Goal: Information Seeking & Learning: Learn about a topic

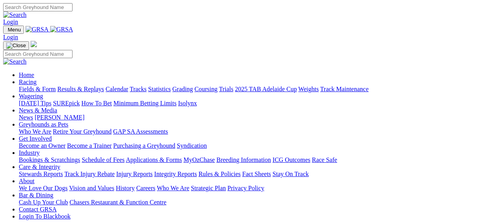
click at [36, 78] on link "Racing" at bounding box center [28, 81] width 18 height 7
click at [171, 86] on link "Statistics" at bounding box center [159, 89] width 23 height 7
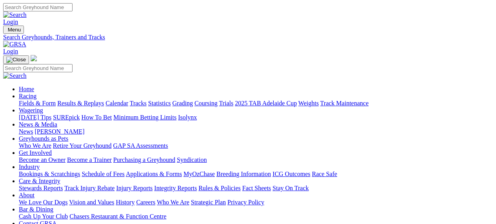
type input "magic mack"
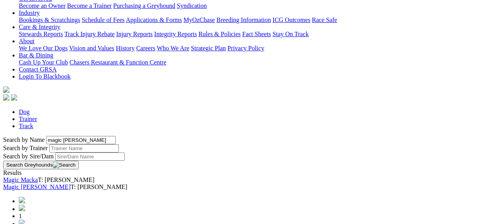
scroll to position [159, 0]
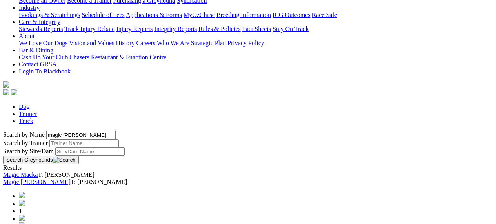
click at [71, 178] on link "Magic [PERSON_NAME]" at bounding box center [36, 181] width 67 height 7
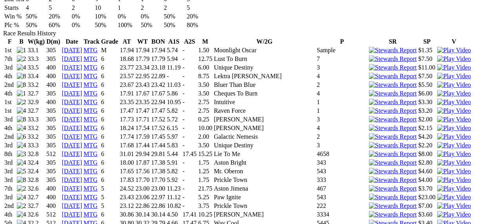
scroll to position [555, 0]
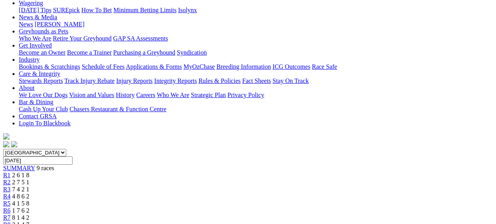
scroll to position [120, 0]
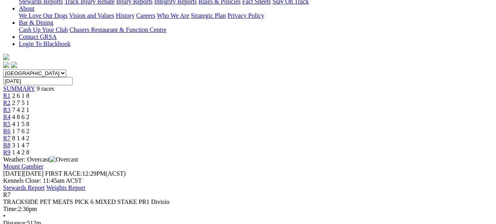
scroll to position [186, 0]
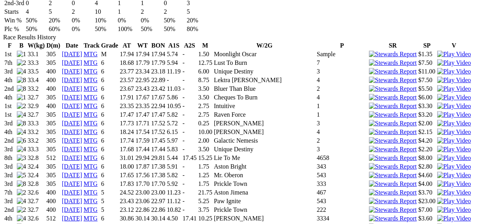
scroll to position [550, 0]
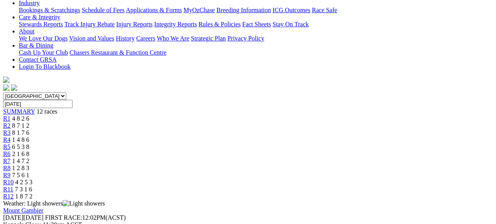
scroll to position [163, 0]
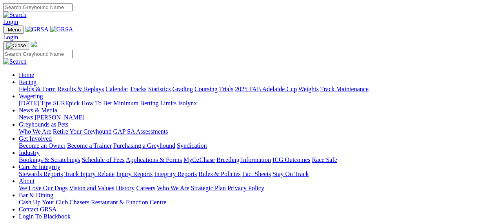
click at [171, 86] on link "Statistics" at bounding box center [159, 89] width 23 height 7
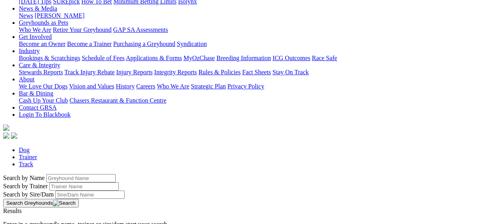
scroll to position [118, 0]
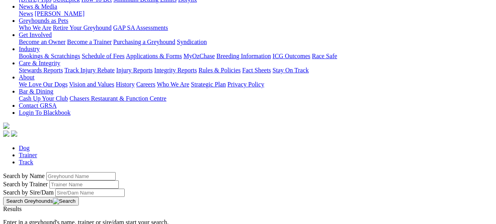
type input "bec mcauley"
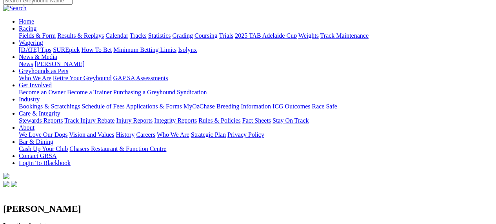
scroll to position [65, 0]
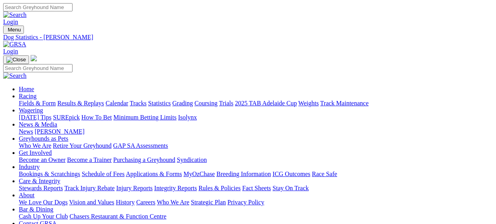
click at [171, 100] on link "Statistics" at bounding box center [159, 103] width 23 height 7
type input "john gale"
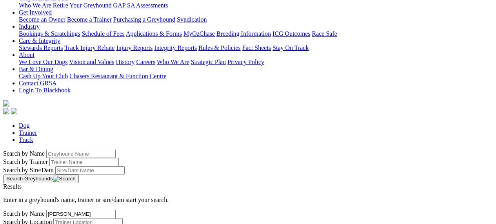
scroll to position [143, 0]
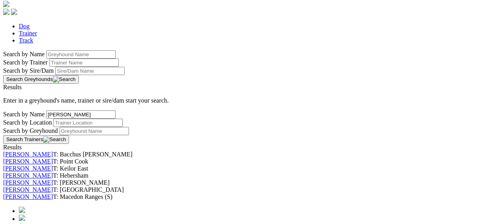
scroll to position [265, 0]
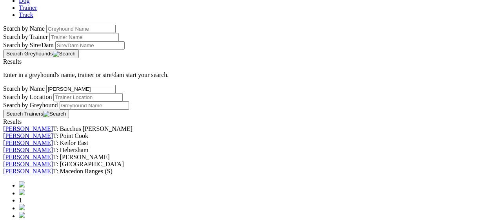
click at [53, 160] on link "[PERSON_NAME]" at bounding box center [28, 163] width 50 height 7
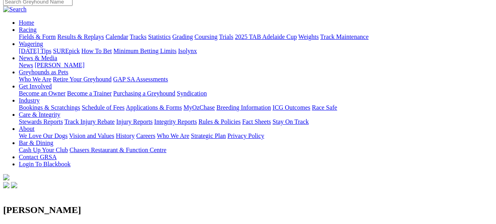
scroll to position [69, 0]
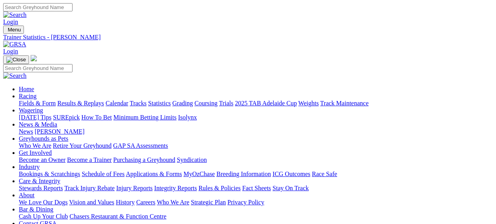
click at [171, 100] on link "Statistics" at bounding box center [159, 103] width 23 height 7
type input "[PERSON_NAME]"
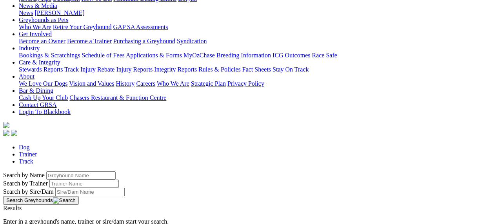
scroll to position [131, 0]
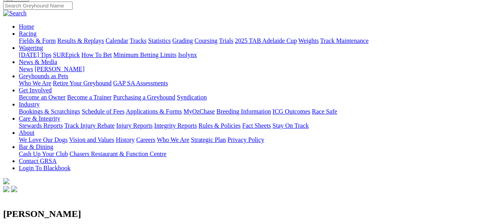
scroll to position [63, 0]
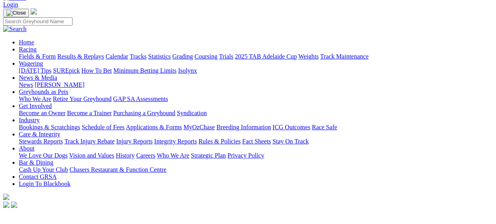
scroll to position [45, 0]
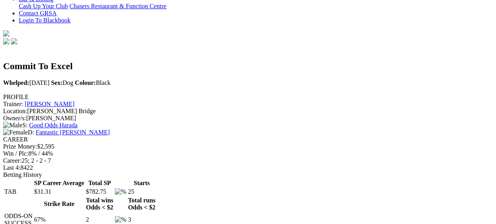
scroll to position [199, 0]
